Goal: Contribute content

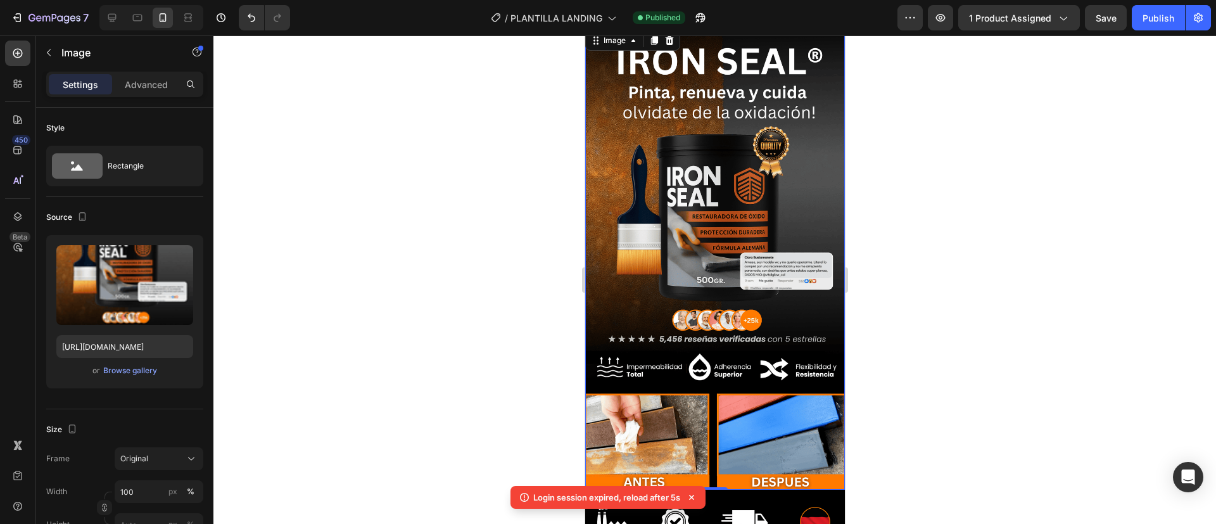
scroll to position [4, 0]
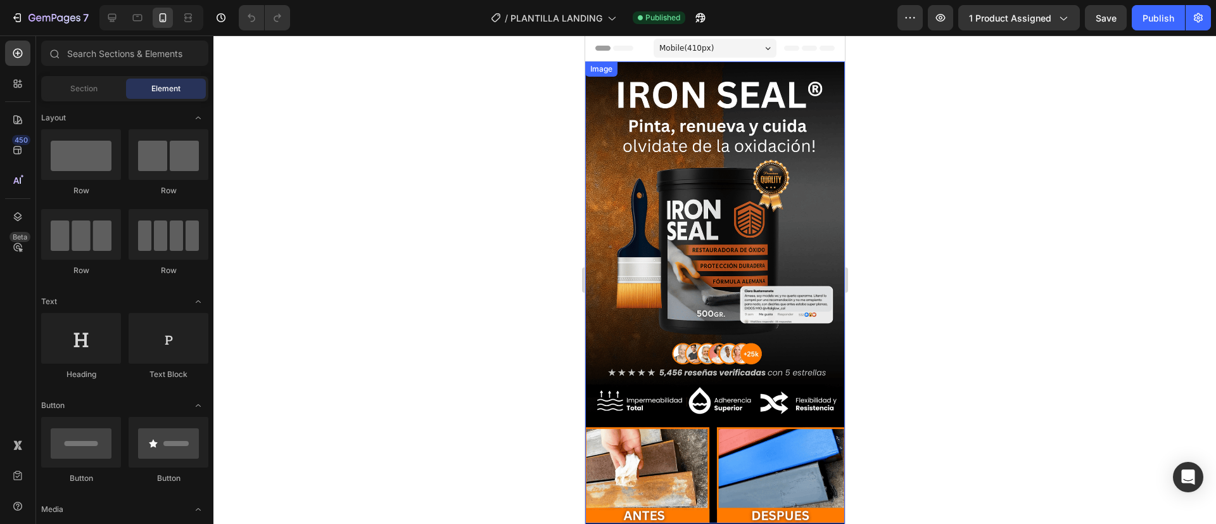
click at [689, 209] on img at bounding box center [715, 292] width 260 height 462
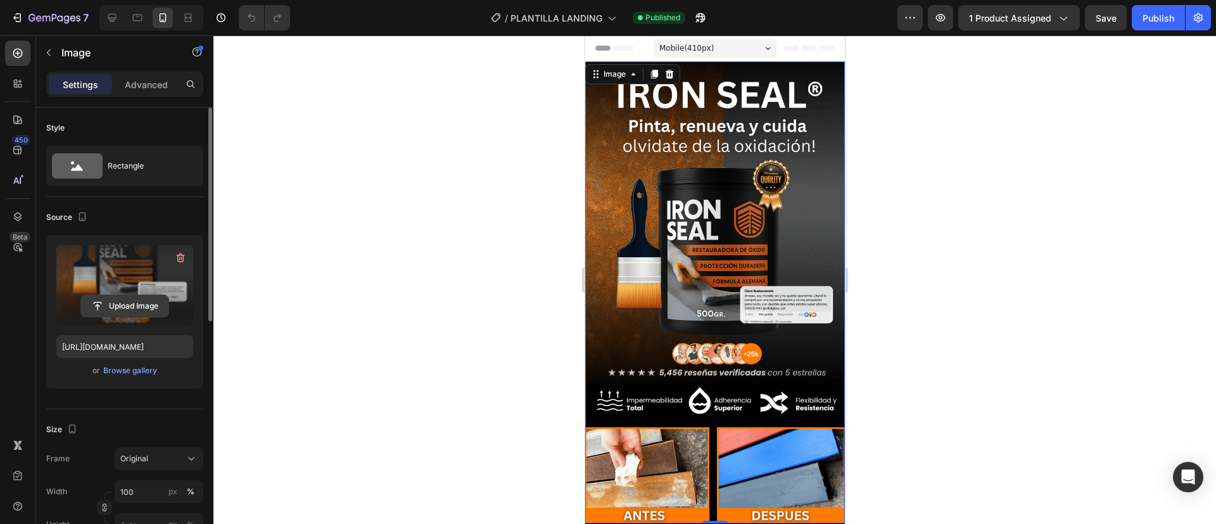
click at [117, 295] on input "file" at bounding box center [124, 306] width 87 height 22
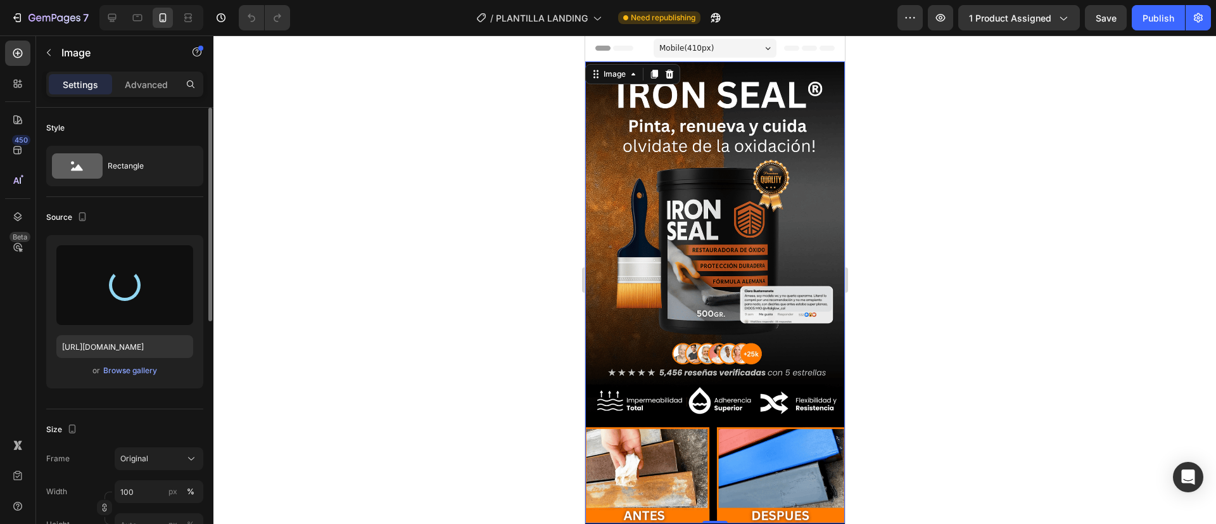
type input "[URL][DOMAIN_NAME]"
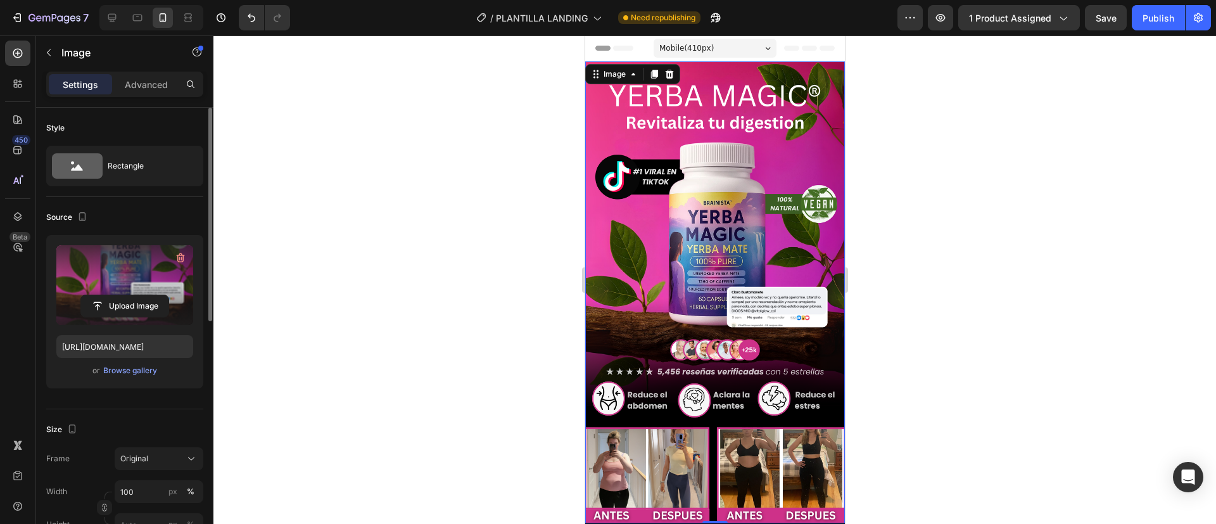
click at [894, 297] on div at bounding box center [714, 279] width 1003 height 488
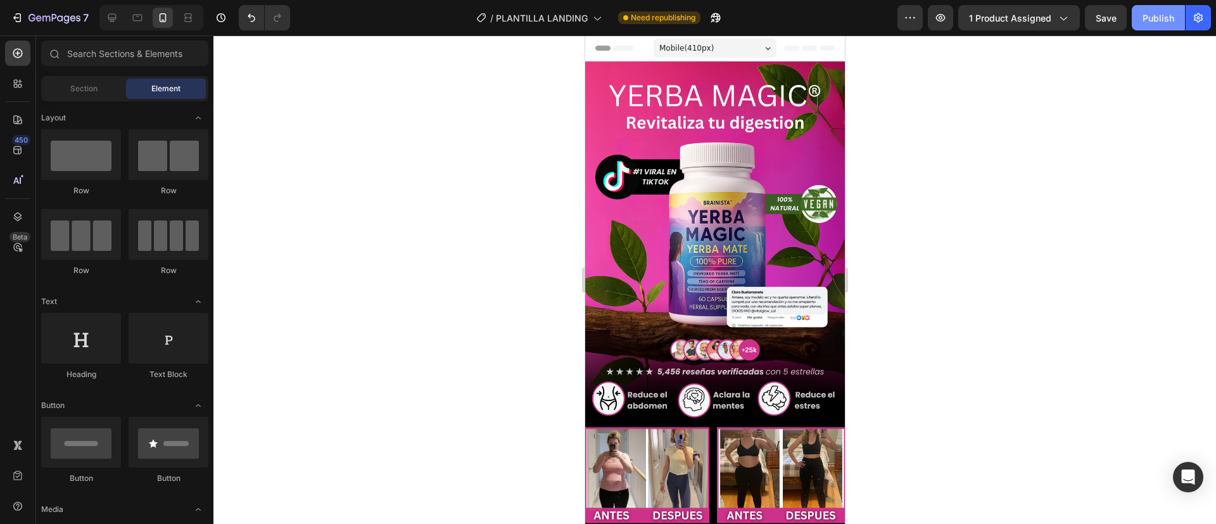
click at [1156, 20] on div "Publish" at bounding box center [1159, 17] width 32 height 13
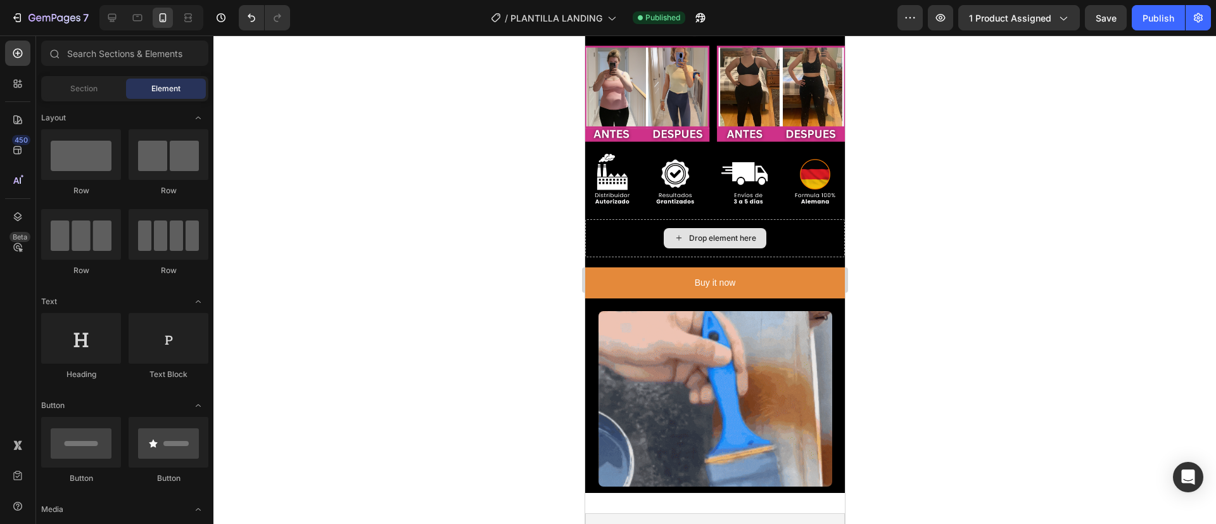
scroll to position [386, 0]
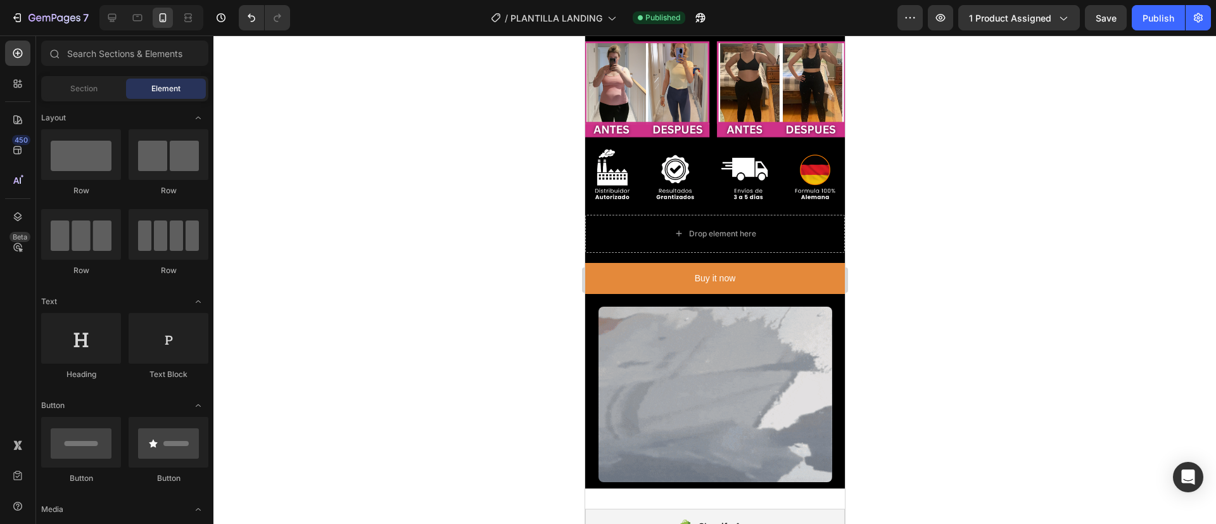
click at [378, 432] on div at bounding box center [714, 279] width 1003 height 488
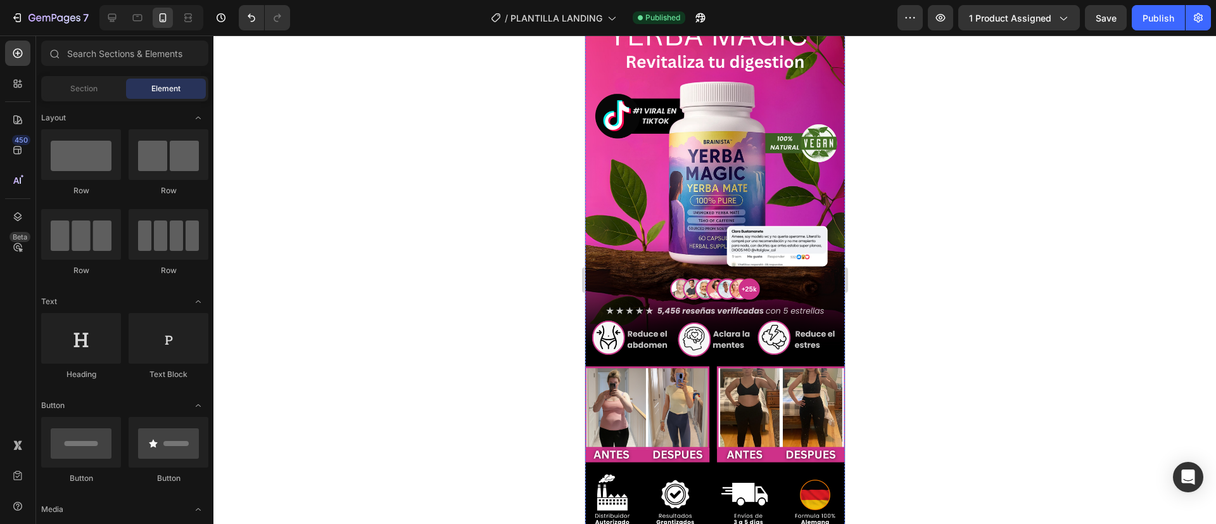
scroll to position [0, 0]
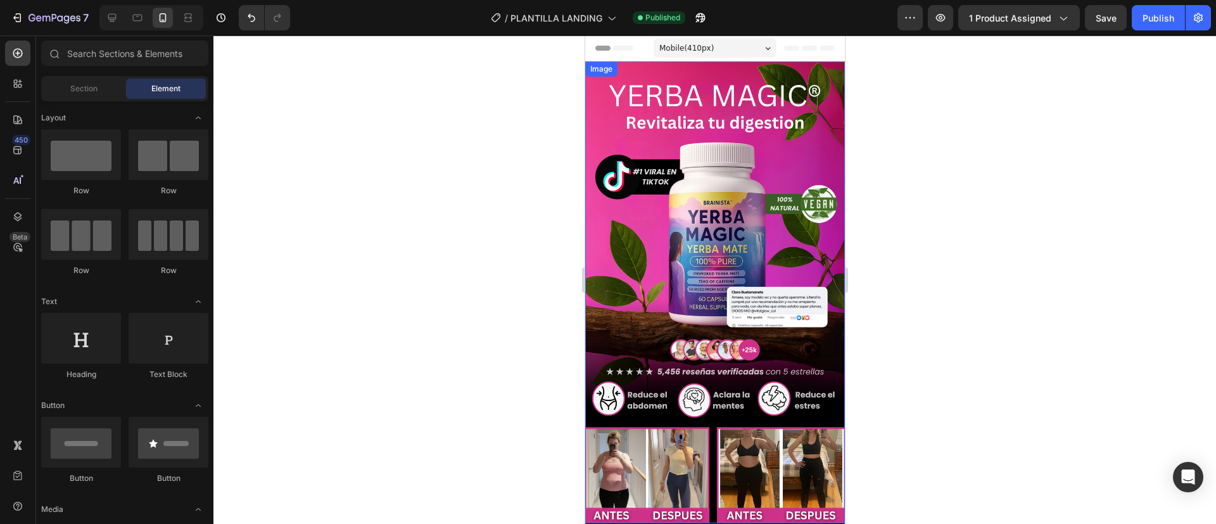
drag, startPoint x: 1153, startPoint y: 223, endPoint x: 656, endPoint y: 187, distance: 497.9
click at [656, 187] on img at bounding box center [715, 292] width 260 height 462
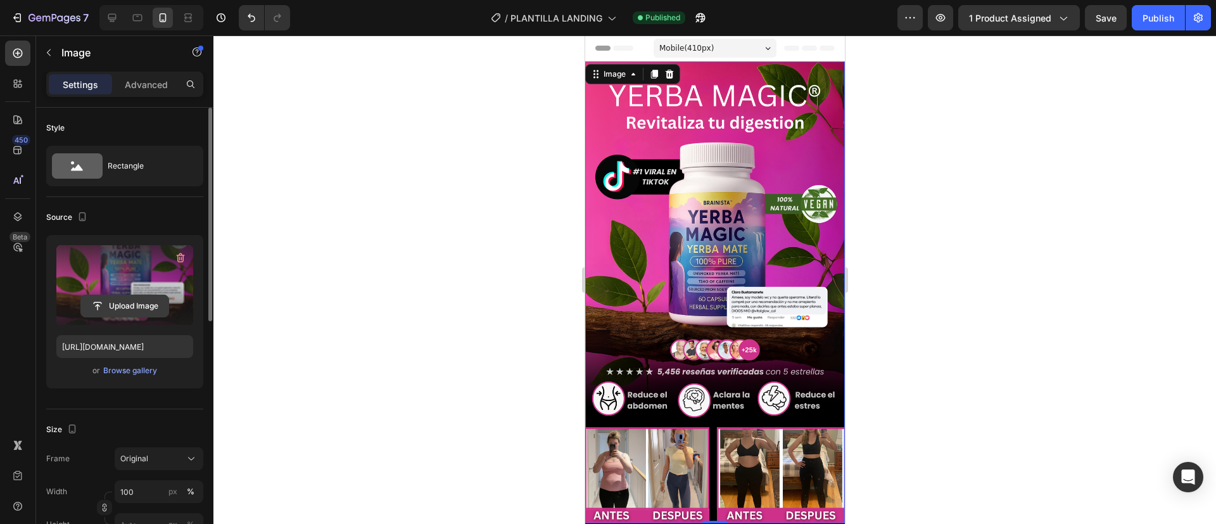
click at [117, 305] on input "file" at bounding box center [124, 306] width 87 height 22
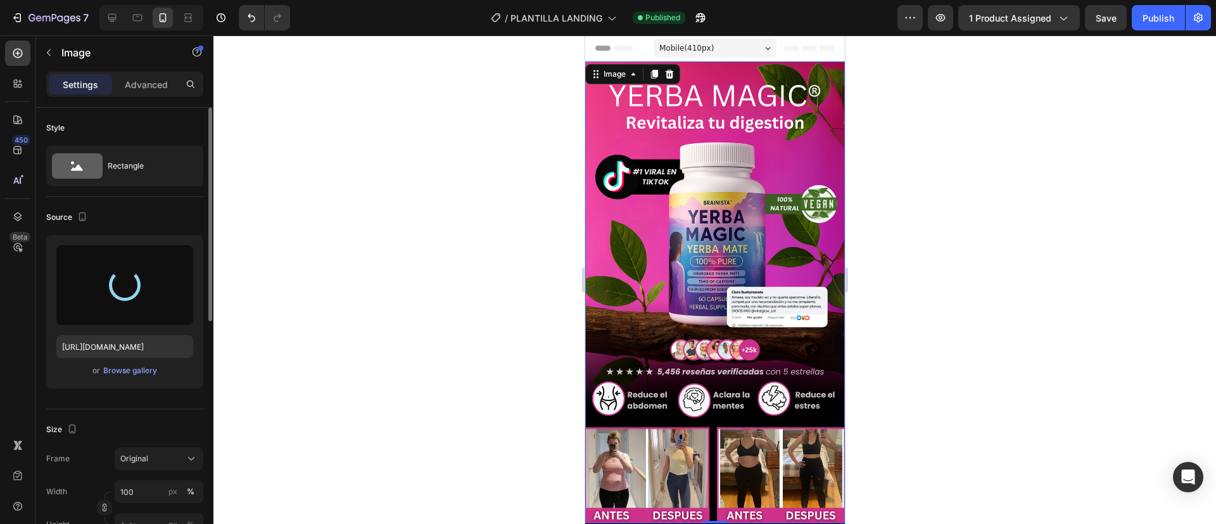
type input "[URL][DOMAIN_NAME]"
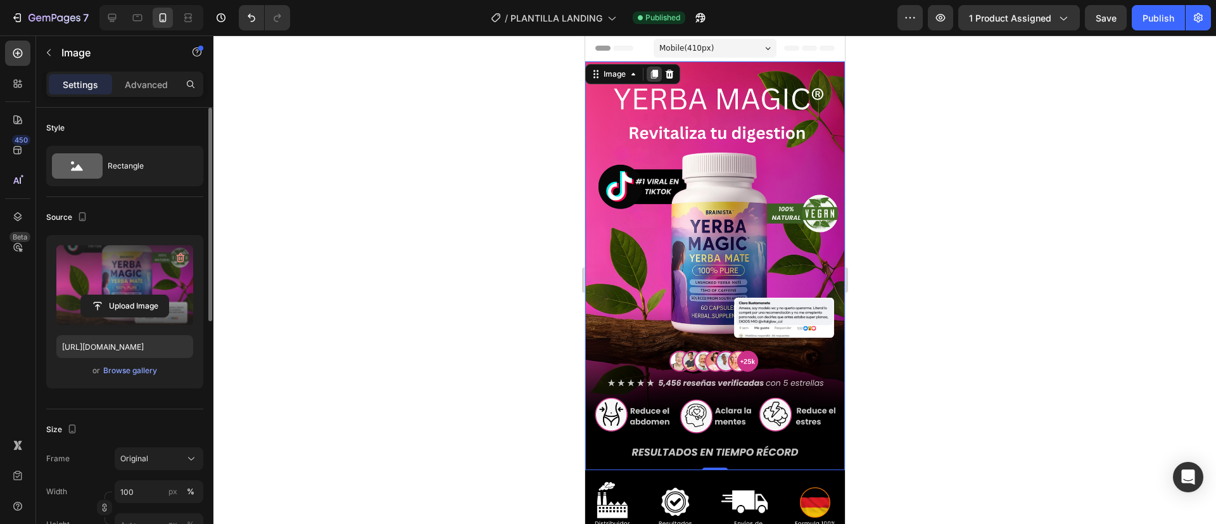
click at [654, 70] on icon at bounding box center [654, 74] width 7 height 9
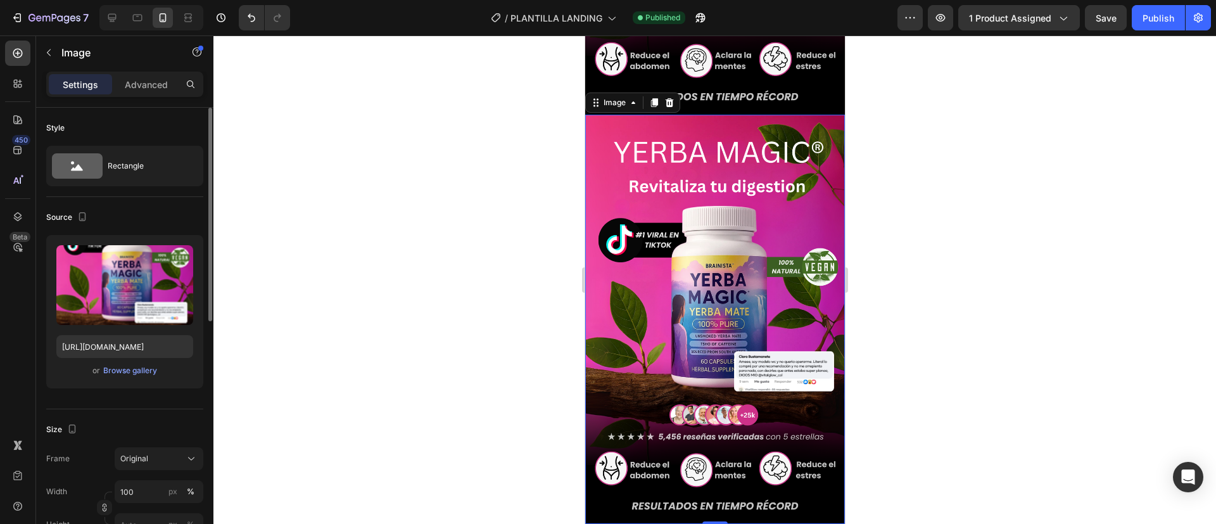
scroll to position [367, 0]
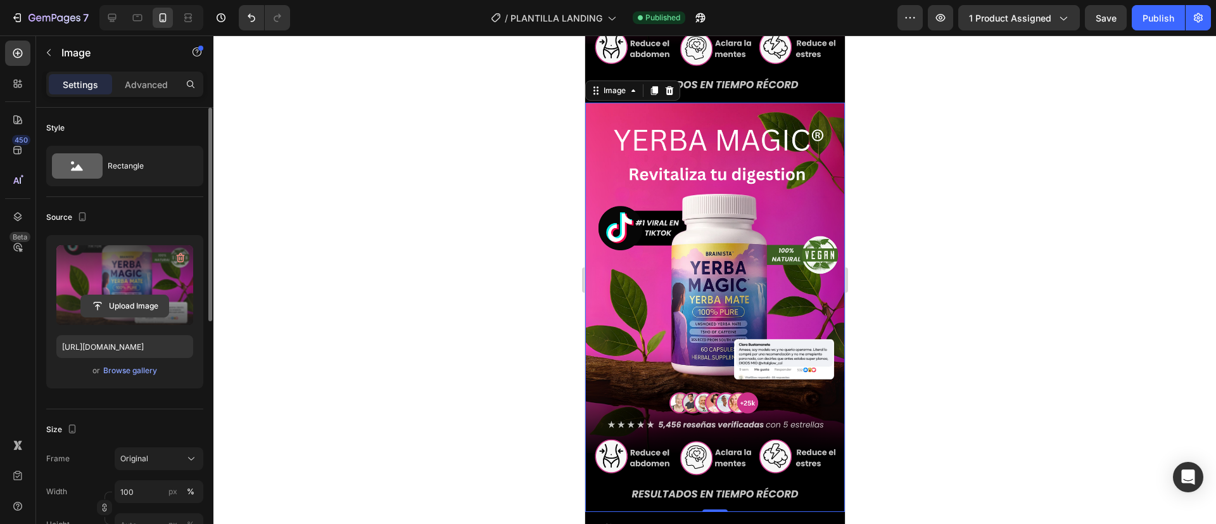
click at [117, 298] on input "file" at bounding box center [124, 306] width 87 height 22
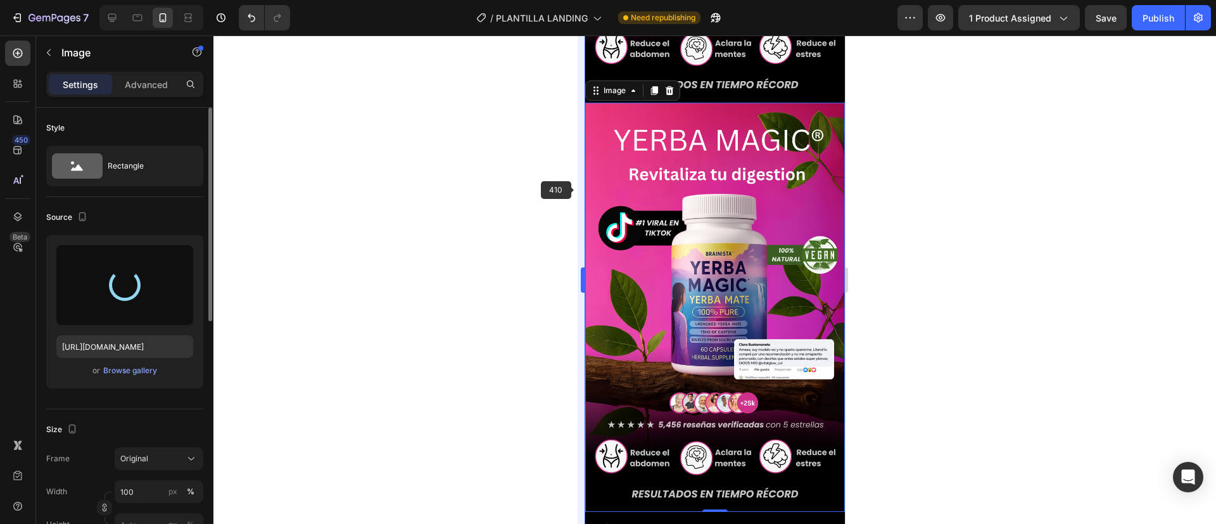
type input "[URL][DOMAIN_NAME]"
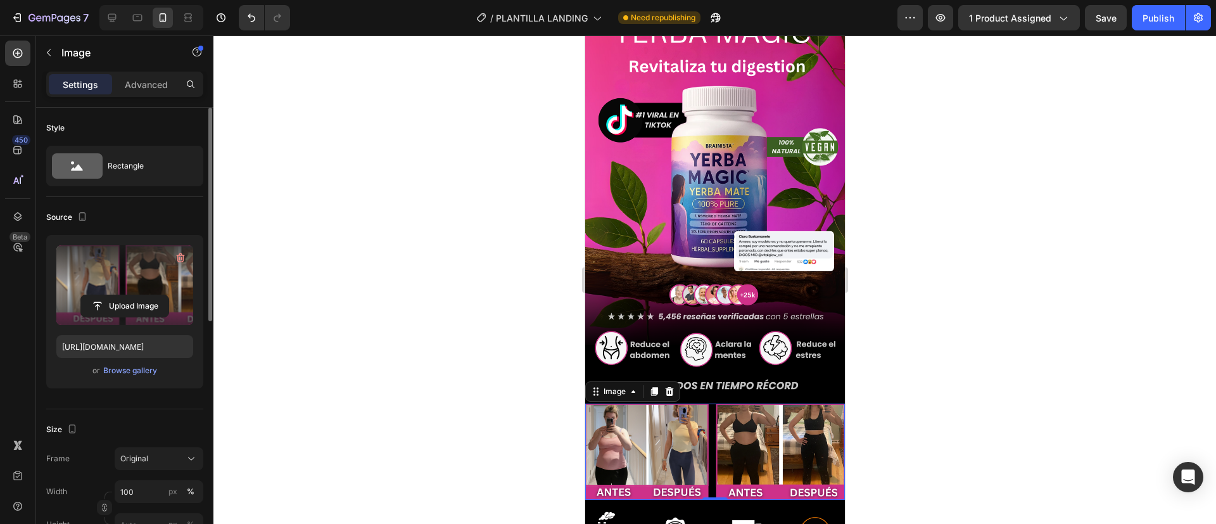
scroll to position [0, 0]
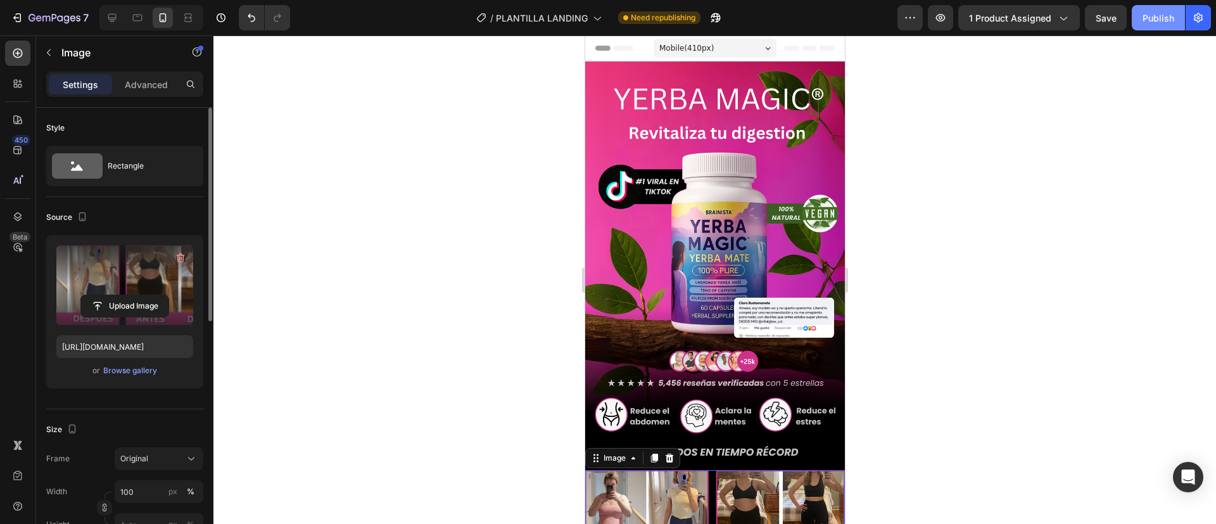
click at [1155, 18] on div "Publish" at bounding box center [1159, 17] width 32 height 13
click at [527, 259] on div at bounding box center [714, 279] width 1003 height 488
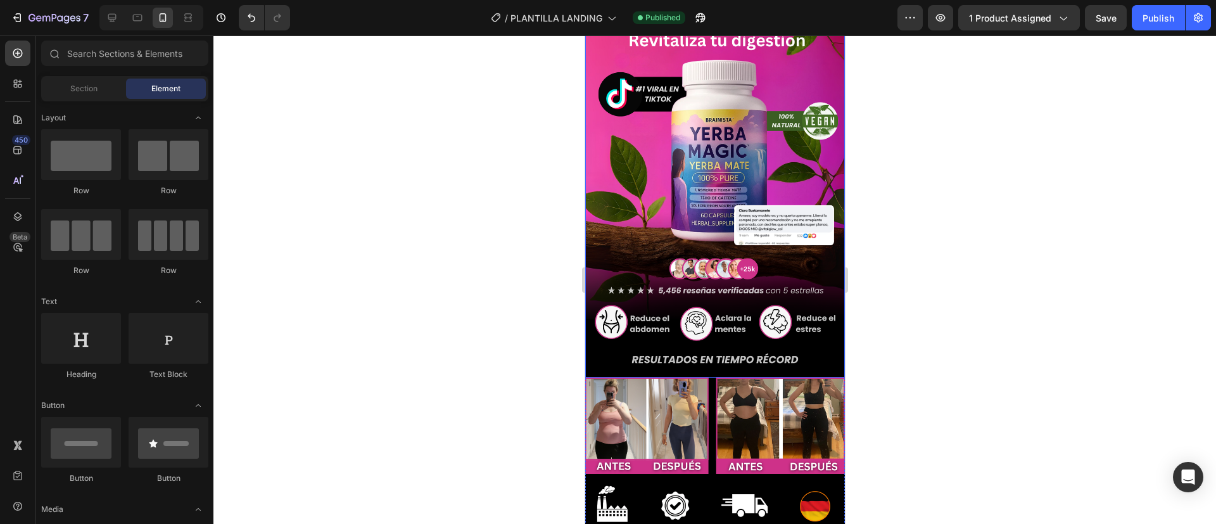
scroll to position [93, 0]
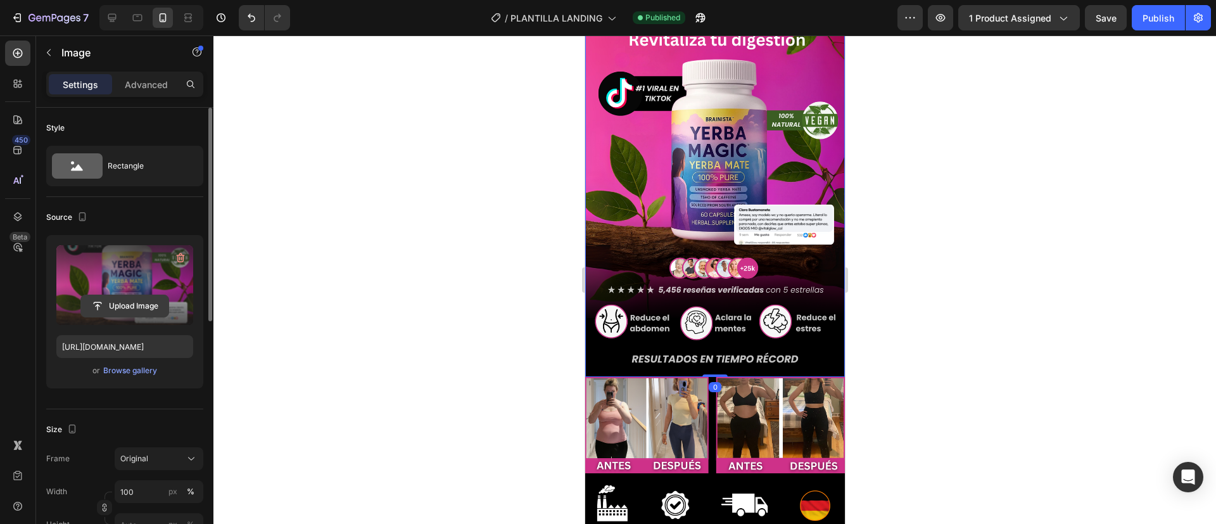
click at [129, 306] on input "file" at bounding box center [124, 306] width 87 height 22
click at [1161, 8] on button "Publish" at bounding box center [1158, 17] width 53 height 25
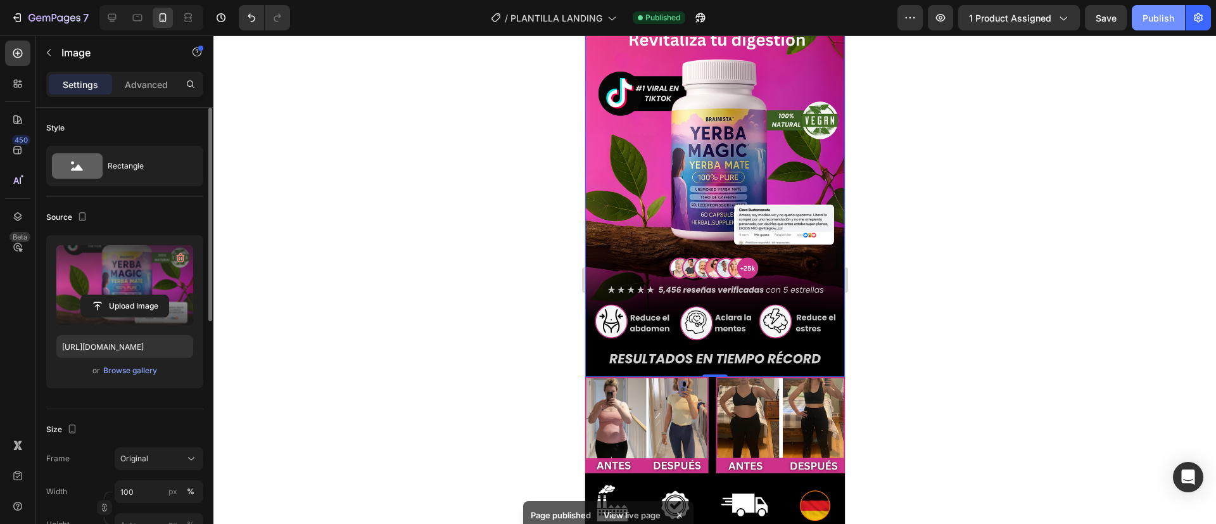
click at [1144, 19] on div "Publish" at bounding box center [1159, 17] width 32 height 13
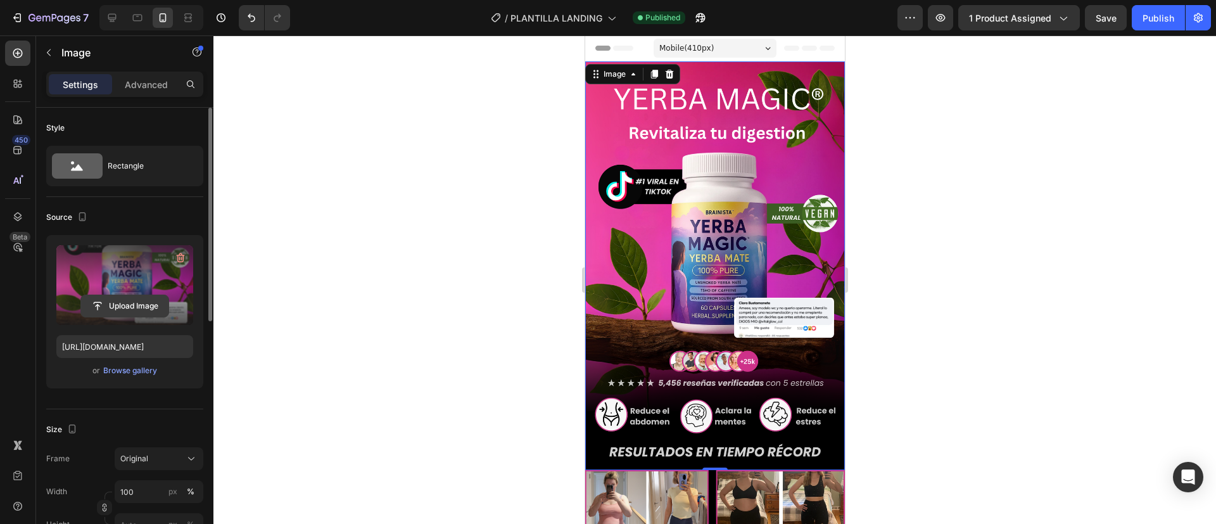
click at [92, 300] on input "file" at bounding box center [124, 306] width 87 height 22
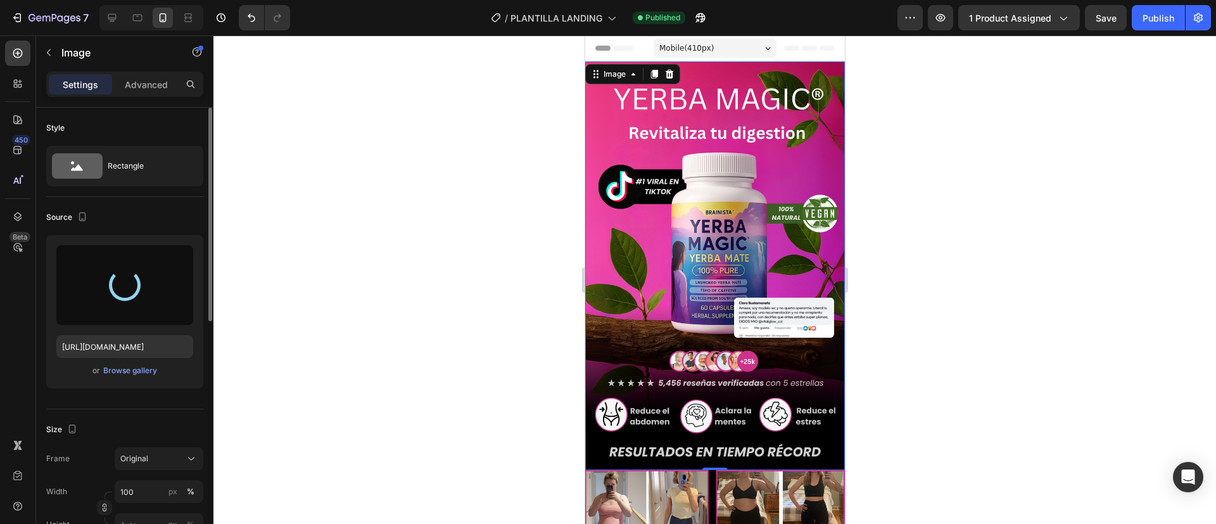
type input "[URL][DOMAIN_NAME]"
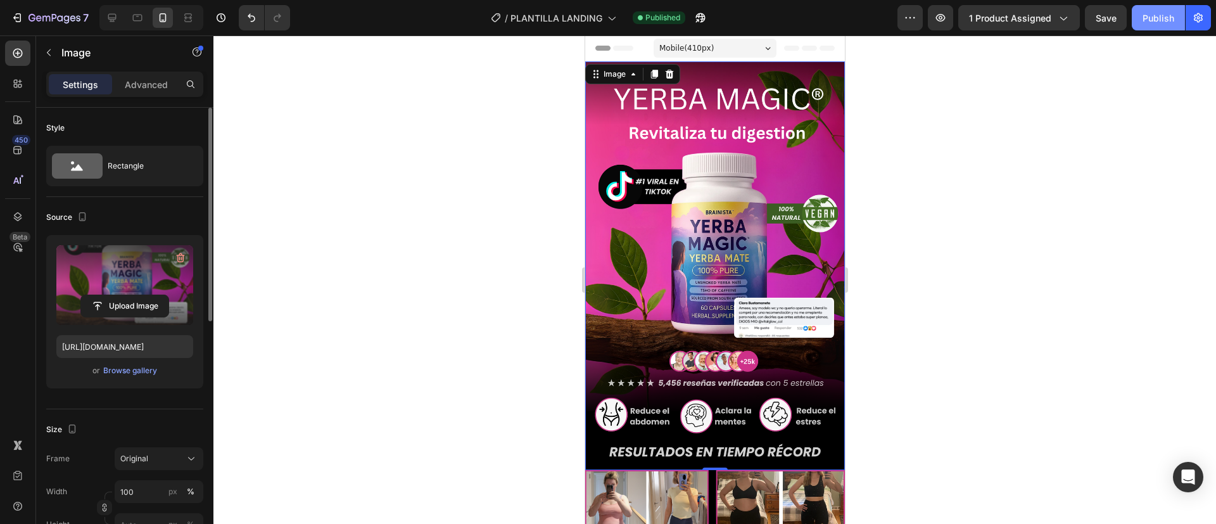
click at [1146, 22] on div "Publish" at bounding box center [1159, 17] width 32 height 13
click at [542, 244] on div at bounding box center [714, 279] width 1003 height 488
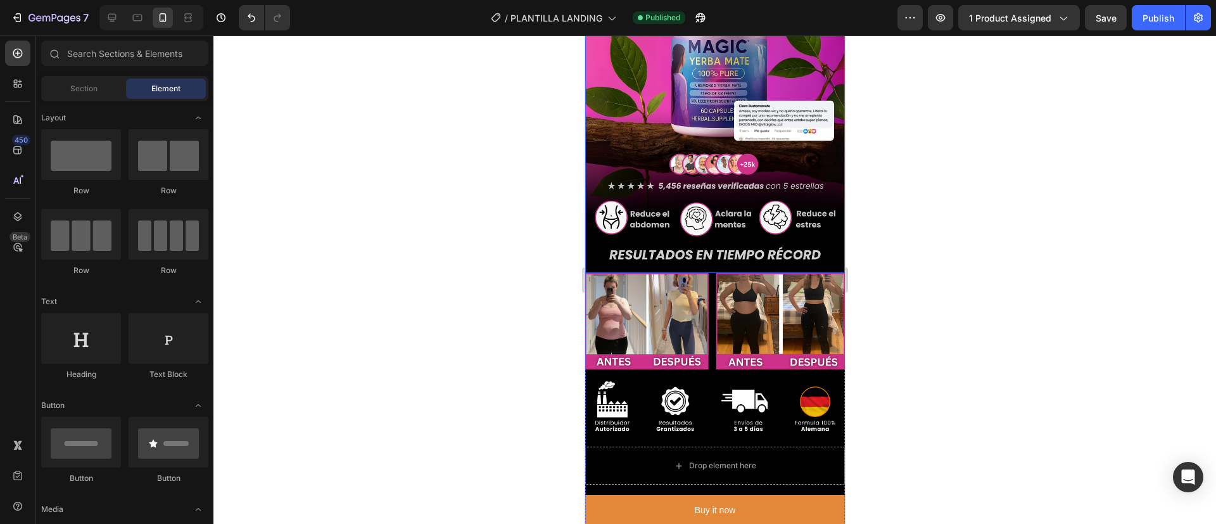
scroll to position [198, 0]
